Goal: Information Seeking & Learning: Learn about a topic

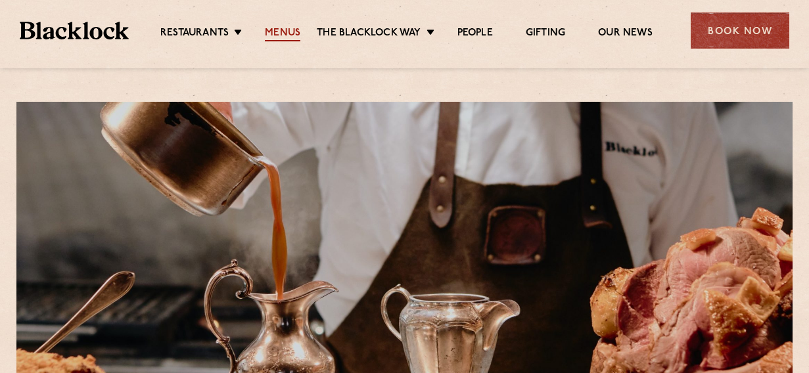
click at [286, 28] on link "Menus" at bounding box center [282, 34] width 35 height 14
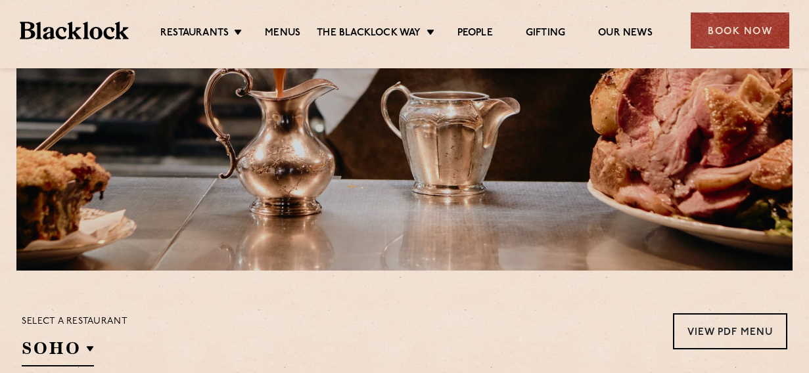
scroll to position [328, 0]
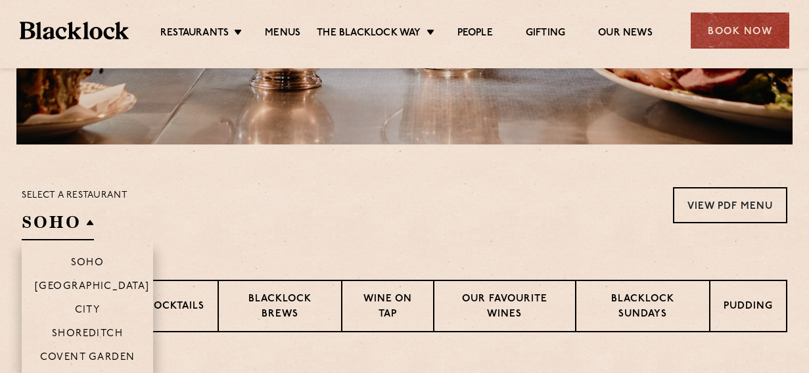
click at [77, 224] on h2 "SOHO" at bounding box center [58, 226] width 72 height 30
click at [93, 329] on p "Shoreditch" at bounding box center [88, 334] width 72 height 13
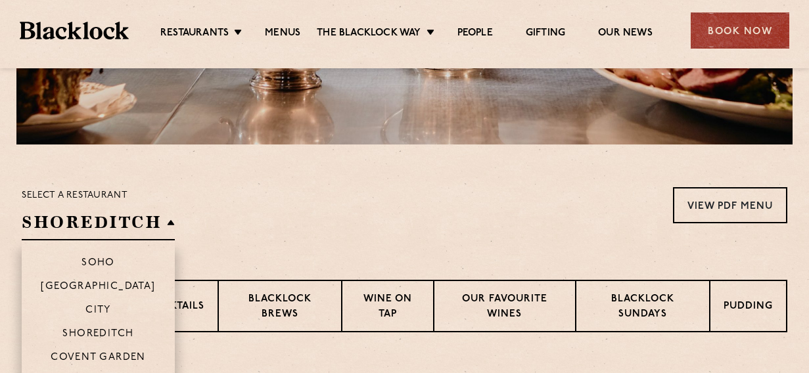
click at [93, 326] on li "Shoreditch" at bounding box center [98, 333] width 153 height 24
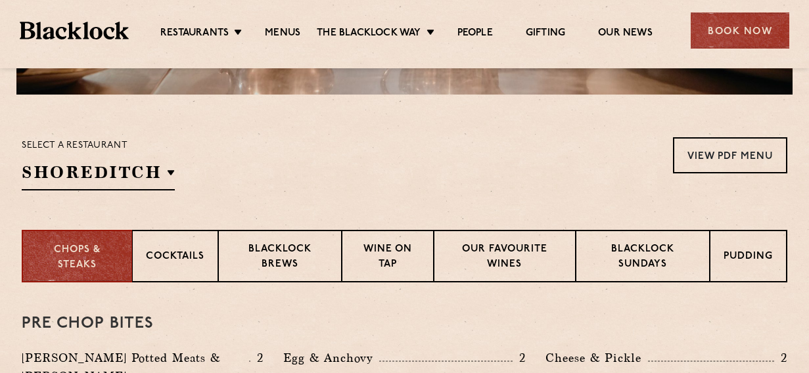
scroll to position [394, 0]
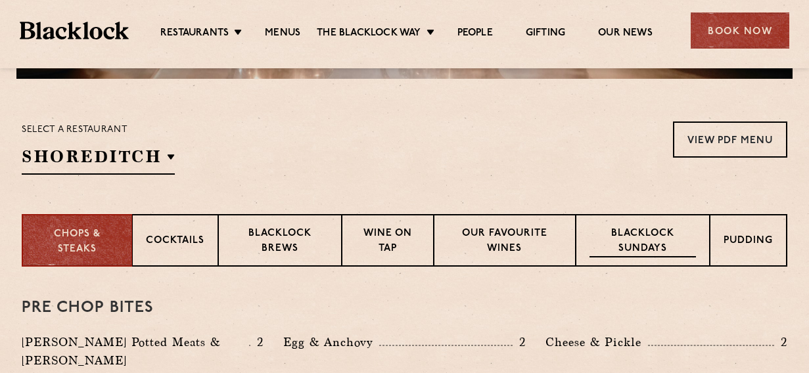
click at [646, 242] on p "Blacklock Sundays" at bounding box center [642, 242] width 106 height 31
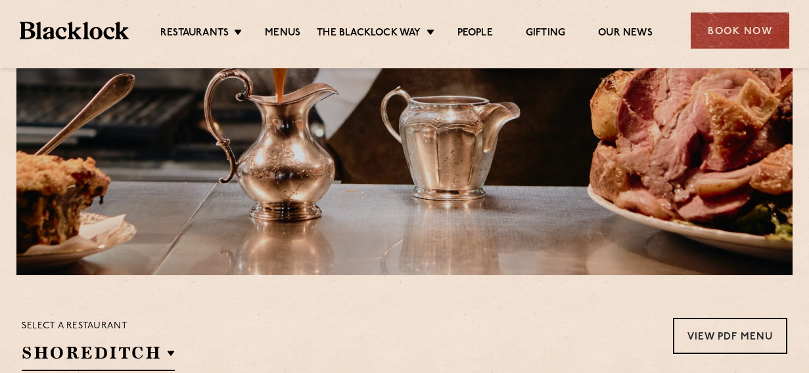
scroll to position [146, 0]
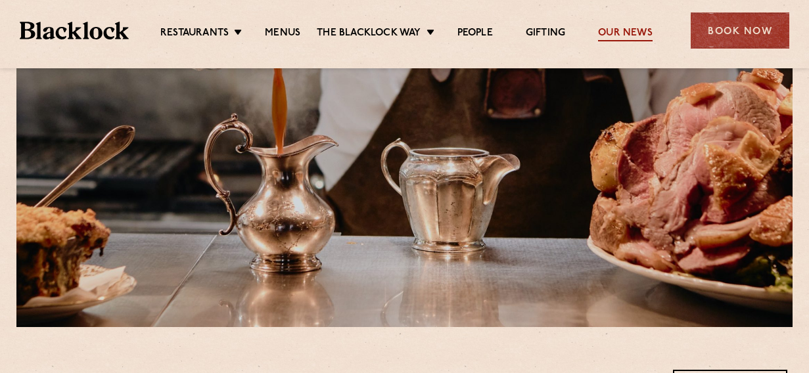
click at [614, 30] on link "Our News" at bounding box center [625, 34] width 55 height 14
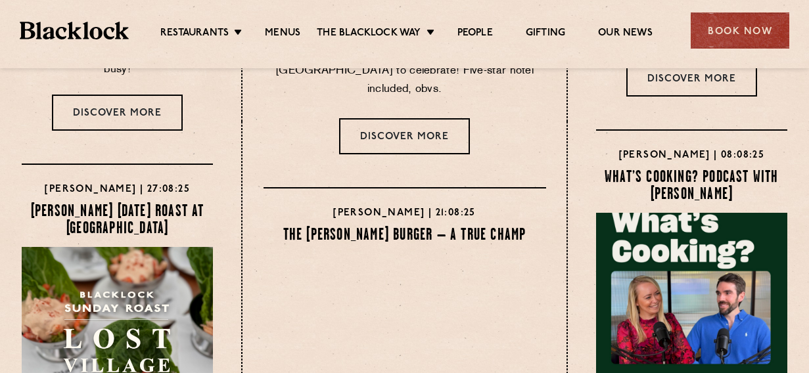
scroll to position [460, 0]
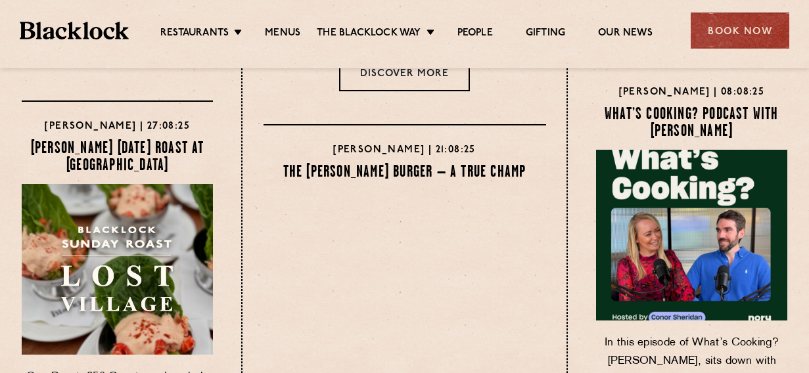
click at [114, 149] on h4 "Blacklock Sunday Roast at Lost Village" at bounding box center [117, 158] width 191 height 34
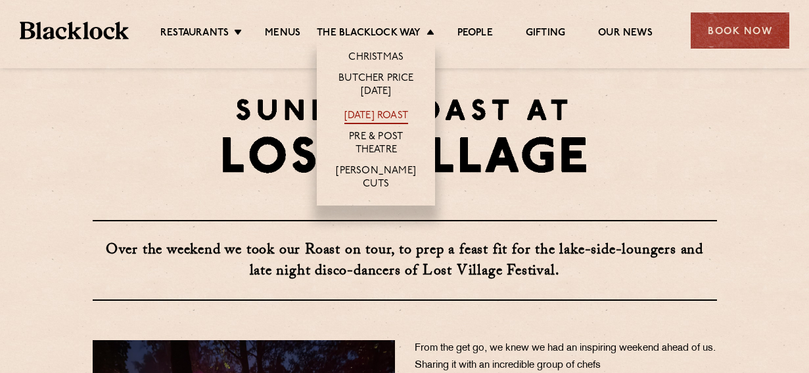
click at [363, 114] on link "[DATE] Roast" at bounding box center [376, 117] width 64 height 14
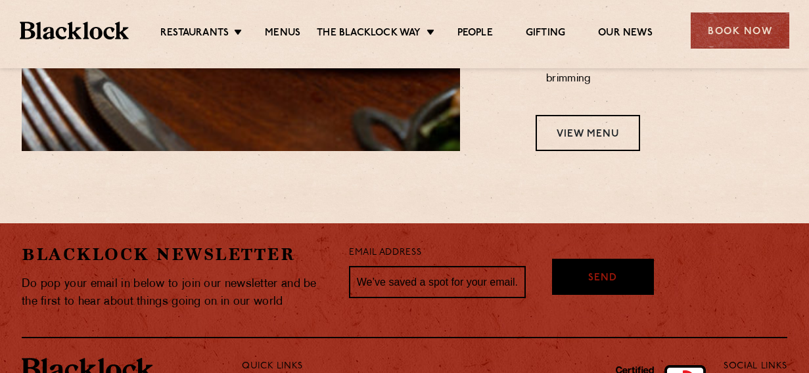
scroll to position [1430, 0]
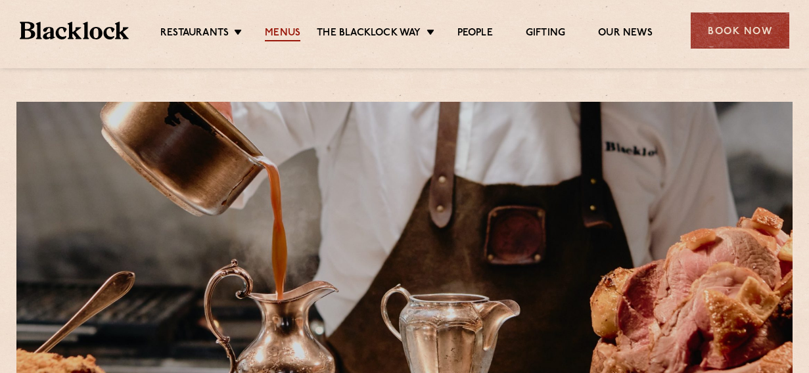
click at [286, 33] on link "Menus" at bounding box center [282, 34] width 35 height 14
click at [285, 35] on link "Menus" at bounding box center [282, 34] width 35 height 14
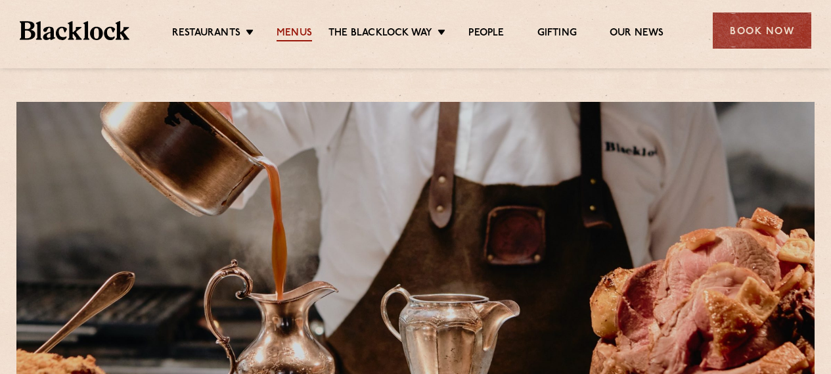
click at [293, 28] on link "Menus" at bounding box center [294, 34] width 35 height 14
drag, startPoint x: 0, startPoint y: 0, endPoint x: 293, endPoint y: 28, distance: 294.2
click at [293, 28] on link "Menus" at bounding box center [294, 34] width 35 height 14
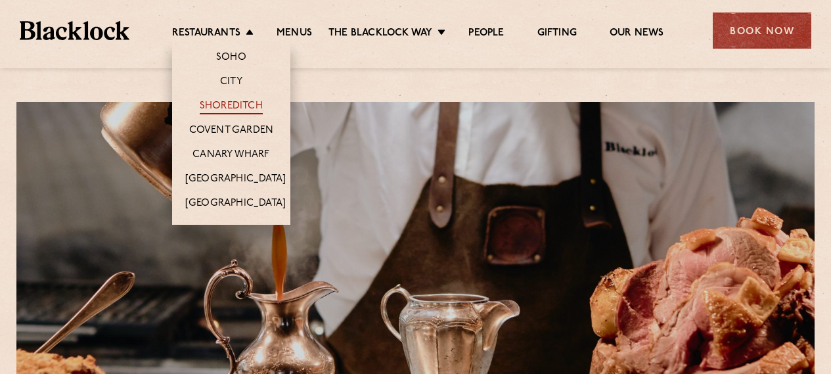
click at [231, 100] on link "Shoreditch" at bounding box center [231, 107] width 63 height 14
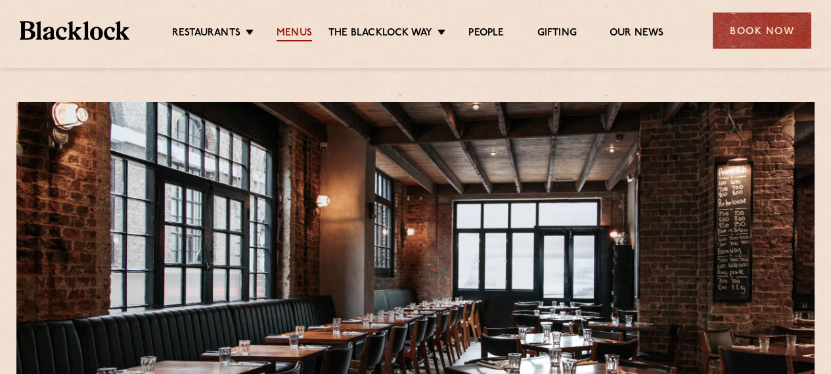
click at [303, 32] on link "Menus" at bounding box center [294, 34] width 35 height 14
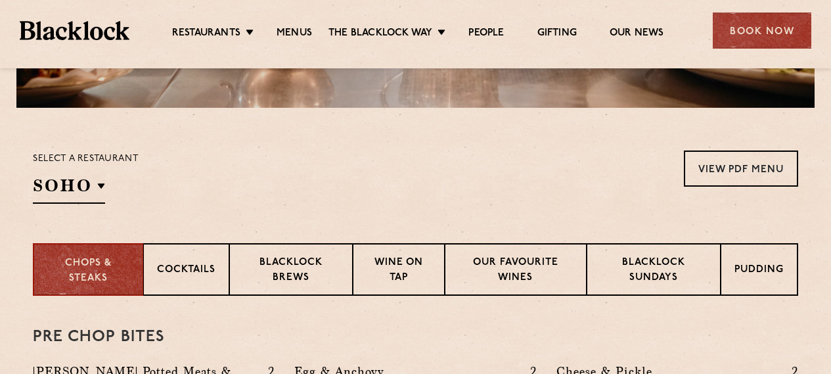
scroll to position [460, 0]
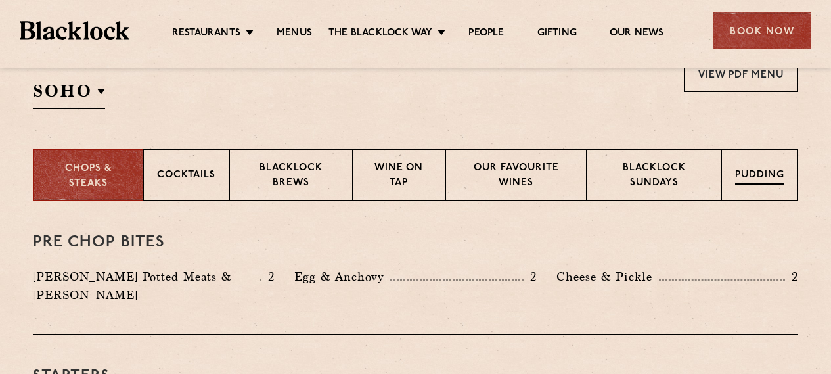
click at [761, 175] on p "Pudding" at bounding box center [759, 176] width 49 height 16
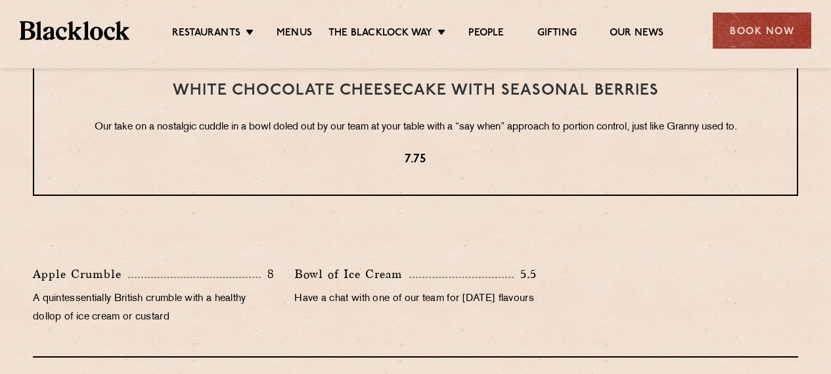
scroll to position [591, 0]
